Goal: Task Accomplishment & Management: Complete application form

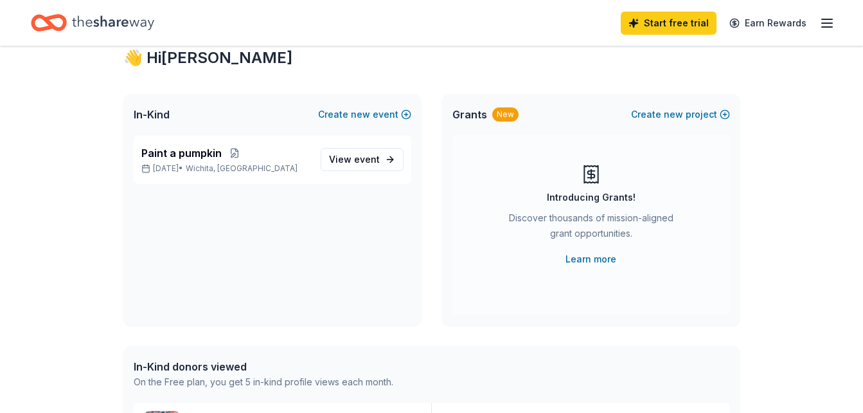
scroll to position [37, 0]
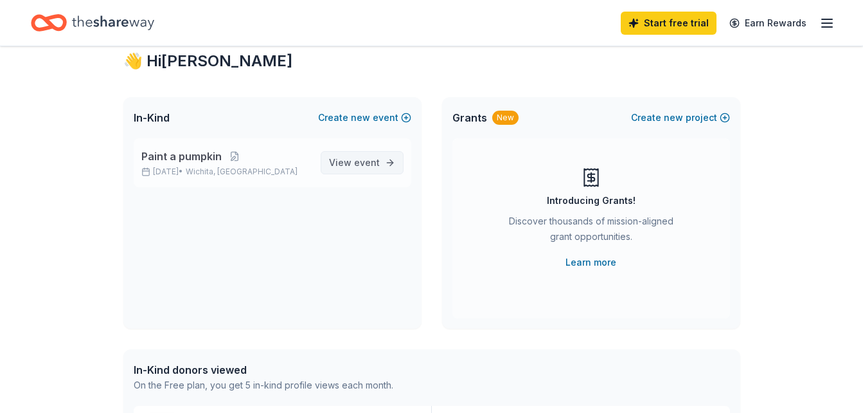
click at [370, 163] on span "event" at bounding box center [367, 162] width 26 height 11
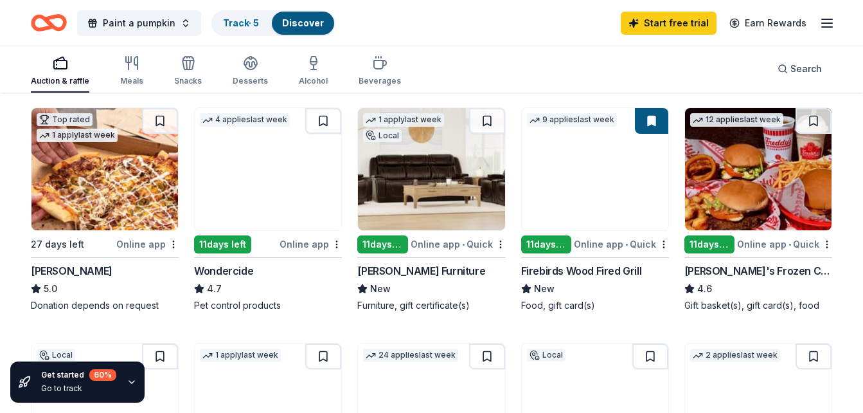
scroll to position [617, 0]
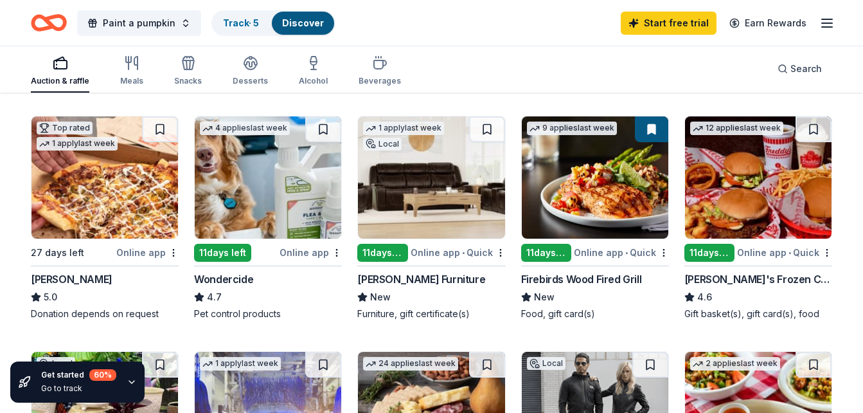
click at [718, 249] on div "11 days left" at bounding box center [710, 253] width 50 height 18
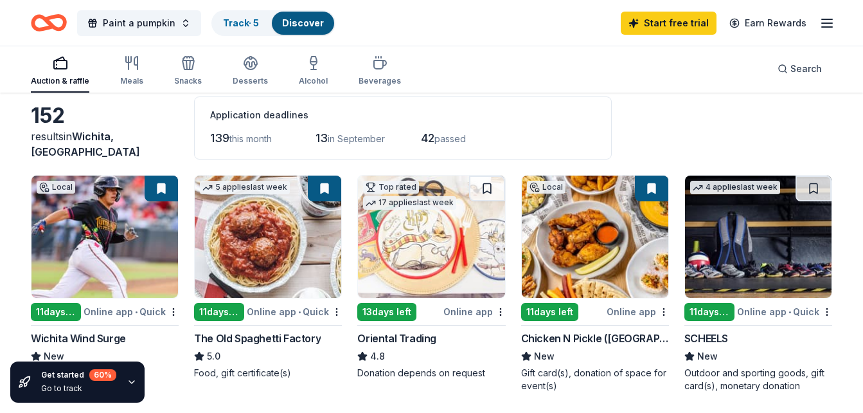
scroll to position [59, 0]
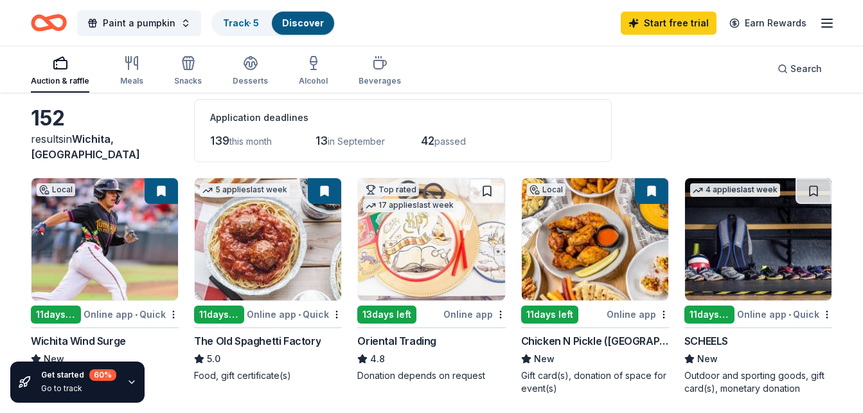
click at [712, 316] on div "11 days left" at bounding box center [710, 314] width 50 height 18
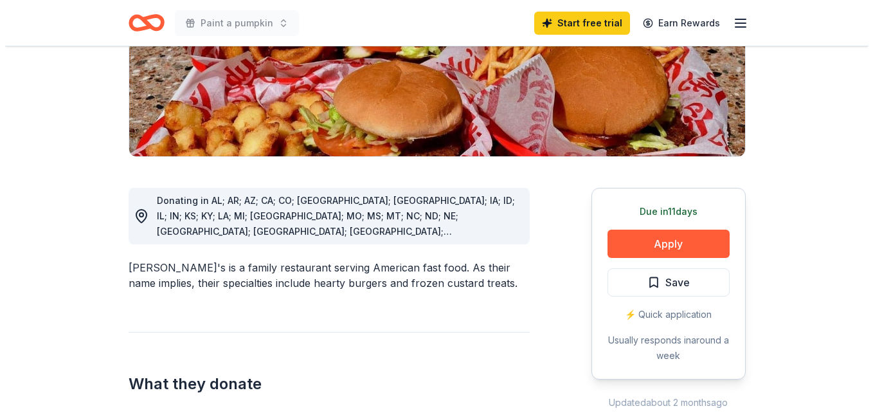
scroll to position [277, 0]
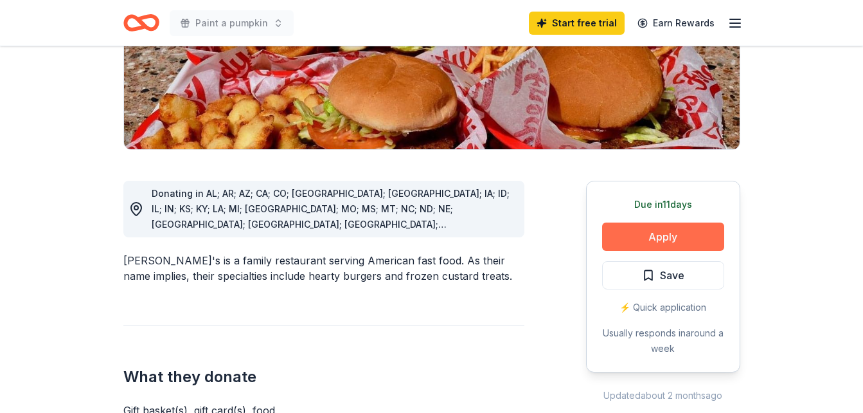
click at [678, 222] on button "Apply" at bounding box center [663, 236] width 122 height 28
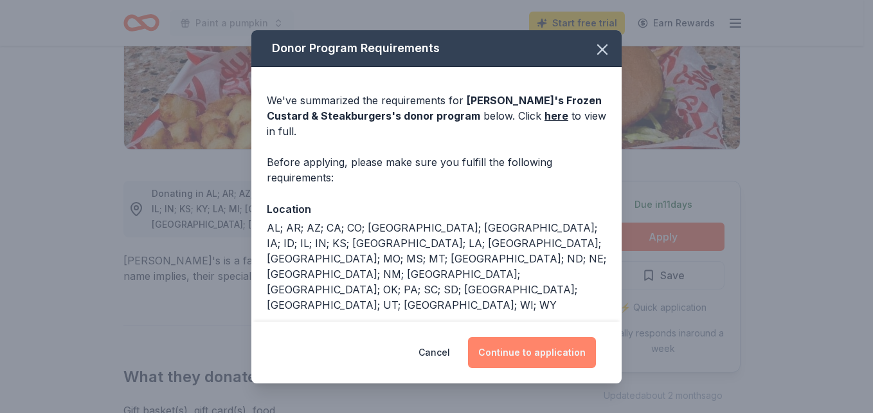
click at [493, 347] on button "Continue to application" at bounding box center [532, 352] width 128 height 31
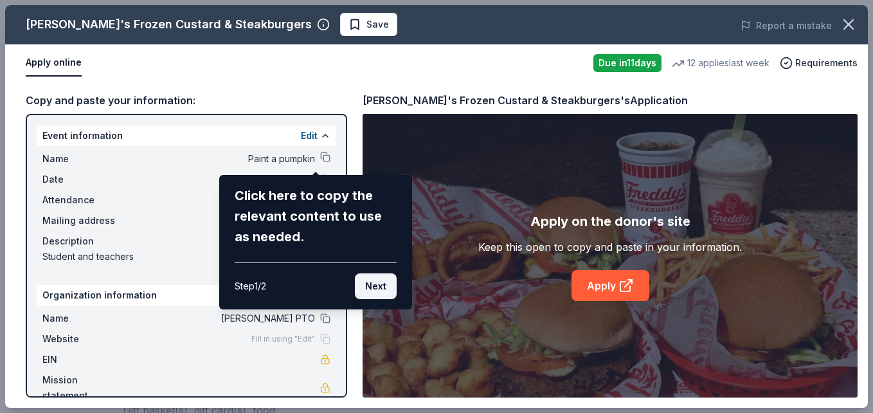
click at [377, 287] on button "Next" at bounding box center [376, 286] width 42 height 26
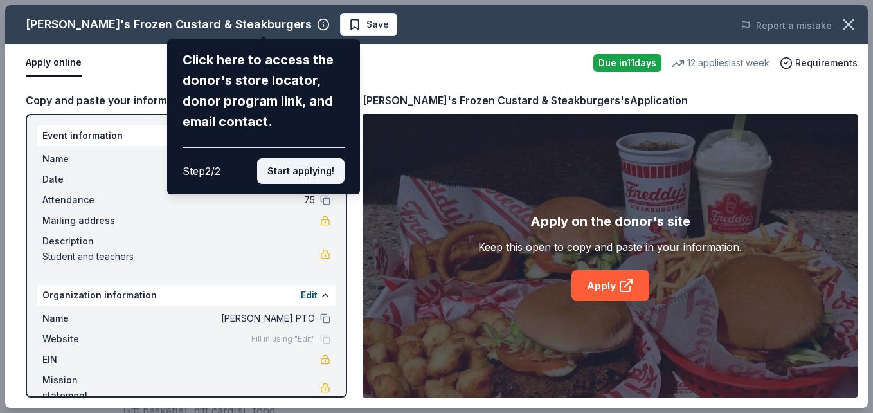
click at [318, 165] on button "Start applying!" at bounding box center [300, 171] width 87 height 26
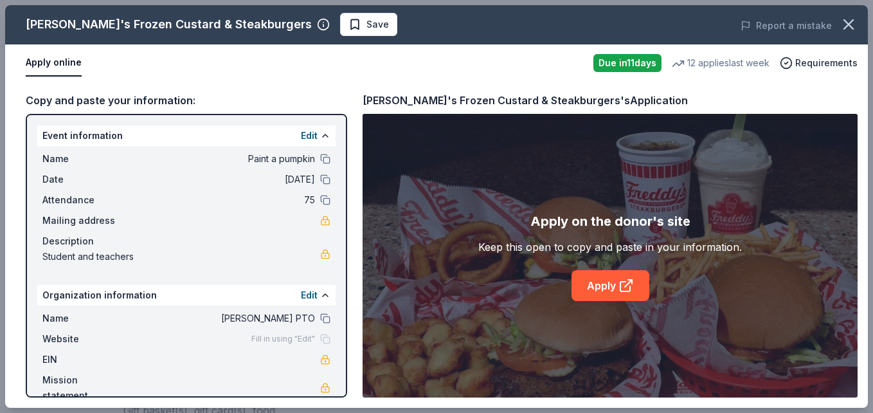
scroll to position [22, 0]
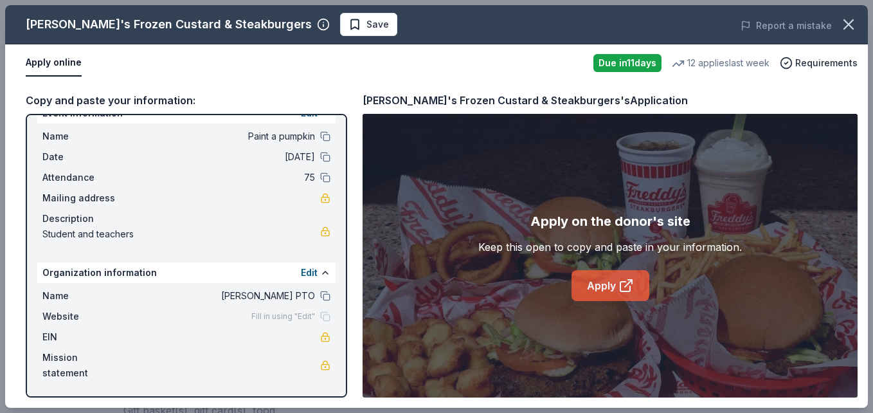
click at [613, 285] on link "Apply" at bounding box center [610, 285] width 78 height 31
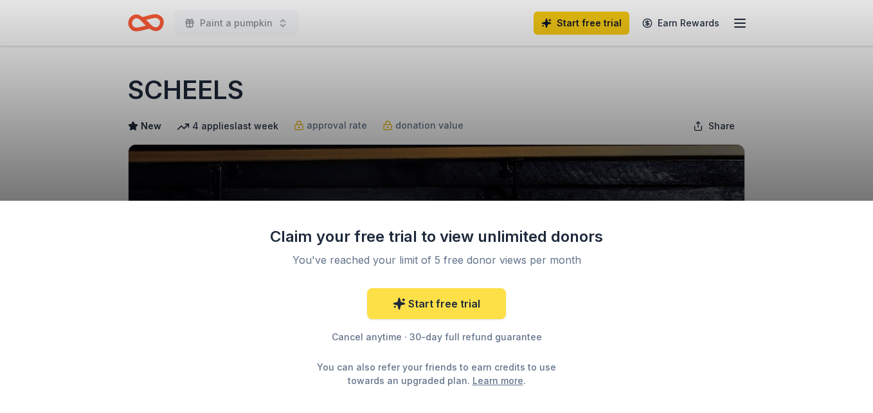
click at [467, 302] on link "Start free trial" at bounding box center [436, 303] width 139 height 31
